Goal: Task Accomplishment & Management: Use online tool/utility

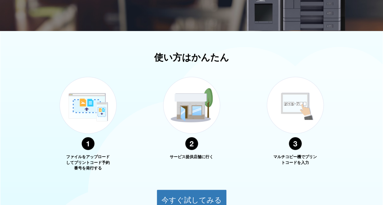
scroll to position [178, 0]
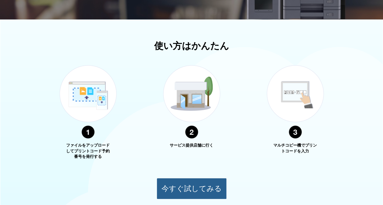
click at [203, 191] on button "今すぐ試してみる" at bounding box center [191, 188] width 70 height 21
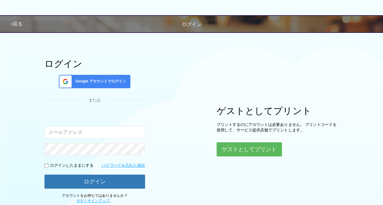
scroll to position [50, 0]
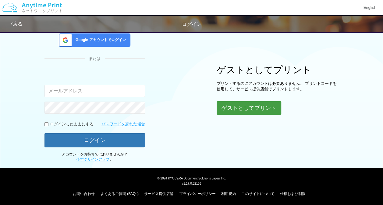
click at [229, 106] on button "ゲストとしてプリント" at bounding box center [248, 107] width 65 height 13
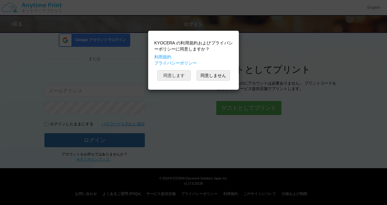
click at [184, 77] on button "同意します" at bounding box center [173, 75] width 33 height 10
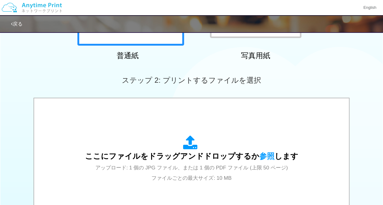
scroll to position [133, 0]
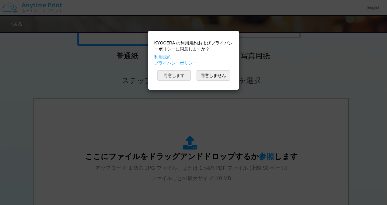
click at [179, 75] on button "同意します" at bounding box center [173, 75] width 33 height 10
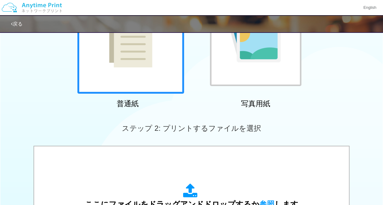
scroll to position [67, 0]
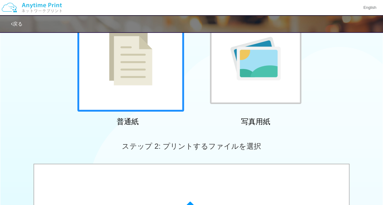
click at [149, 76] on img at bounding box center [130, 58] width 43 height 54
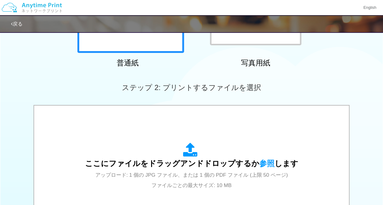
scroll to position [126, 0]
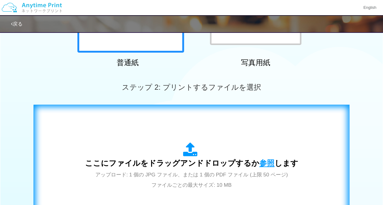
click at [262, 161] on span "参照" at bounding box center [266, 163] width 15 height 9
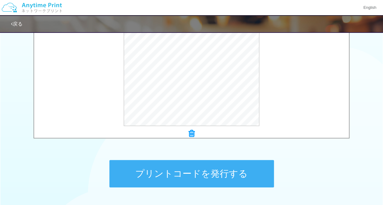
scroll to position [214, 0]
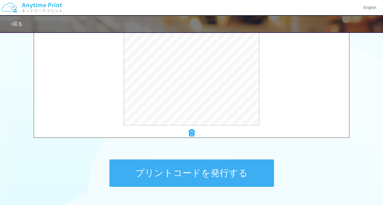
click at [195, 167] on button "プリントコードを発行する" at bounding box center [191, 172] width 164 height 27
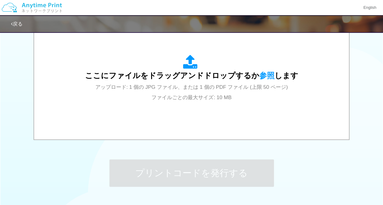
scroll to position [0, 0]
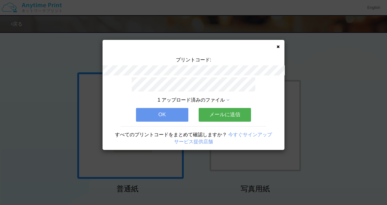
click at [178, 108] on button "OK" at bounding box center [162, 114] width 52 height 13
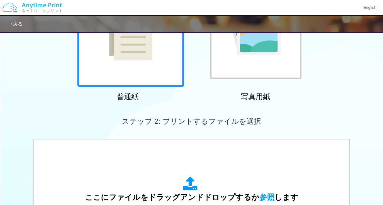
scroll to position [94, 0]
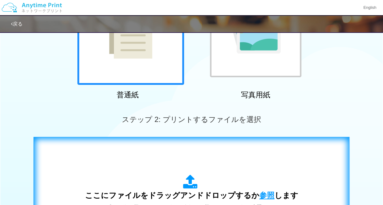
click at [267, 194] on span "参照" at bounding box center [266, 195] width 15 height 9
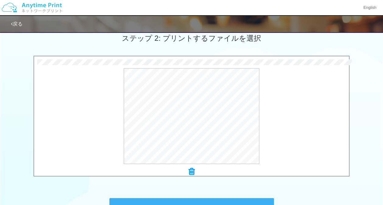
scroll to position [207, 0]
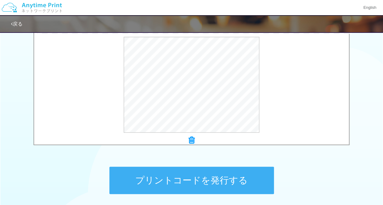
click at [197, 179] on button "プリントコードを発行する" at bounding box center [191, 180] width 164 height 27
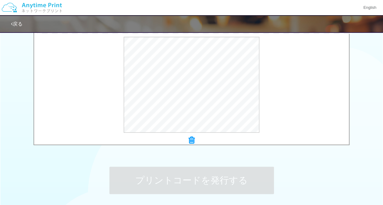
scroll to position [0, 0]
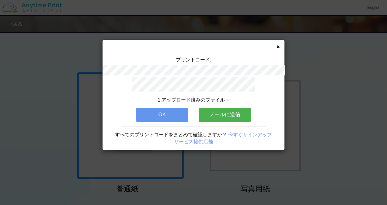
click at [168, 113] on button "OK" at bounding box center [162, 114] width 52 height 13
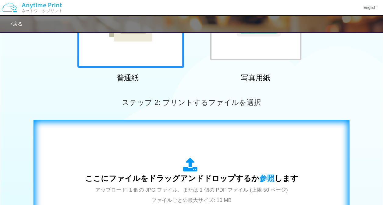
scroll to position [144, 0]
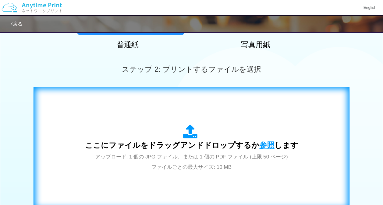
click at [268, 146] on span "参照" at bounding box center [266, 145] width 15 height 9
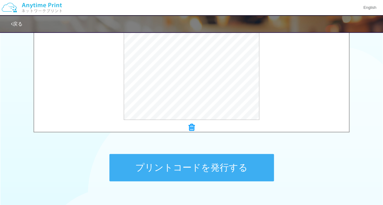
scroll to position [220, 0]
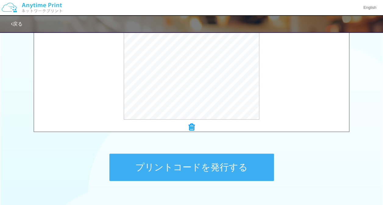
click at [181, 169] on button "プリントコードを発行する" at bounding box center [191, 167] width 164 height 27
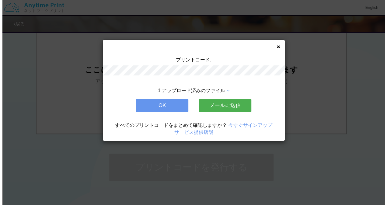
scroll to position [0, 0]
